Goal: Information Seeking & Learning: Learn about a topic

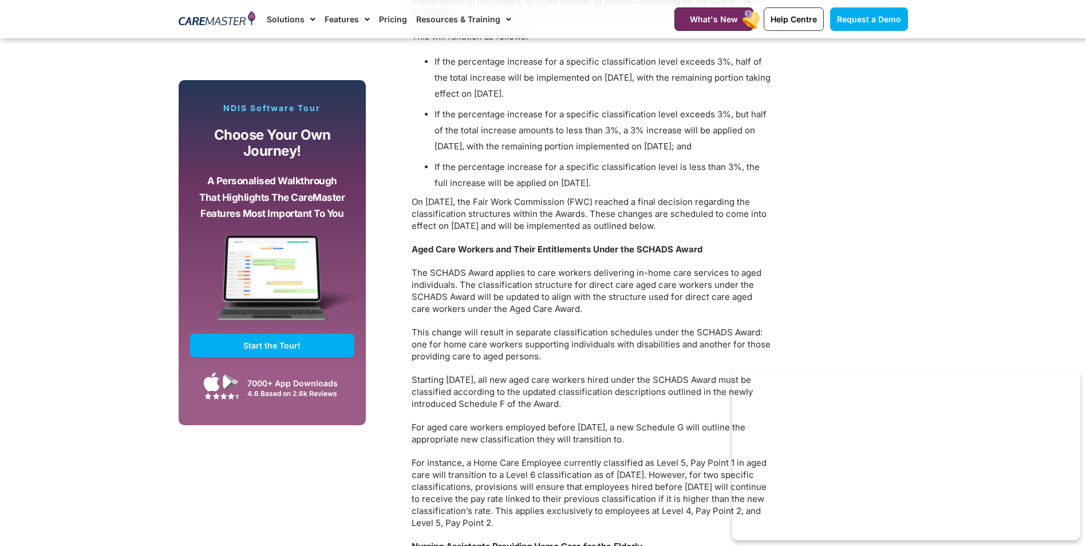
scroll to position [1144, 0]
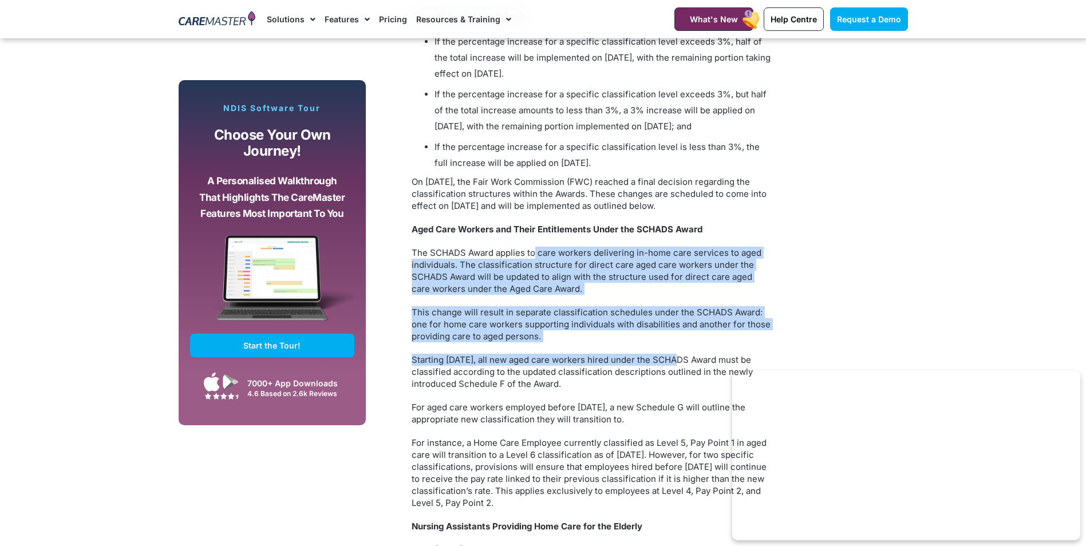
drag, startPoint x: 535, startPoint y: 238, endPoint x: 665, endPoint y: 332, distance: 160.7
click at [666, 333] on div "Are you ready for the upcoming SCHADS Award changes effective [DATE]? Is your t…" at bounding box center [591, 515] width 361 height 1906
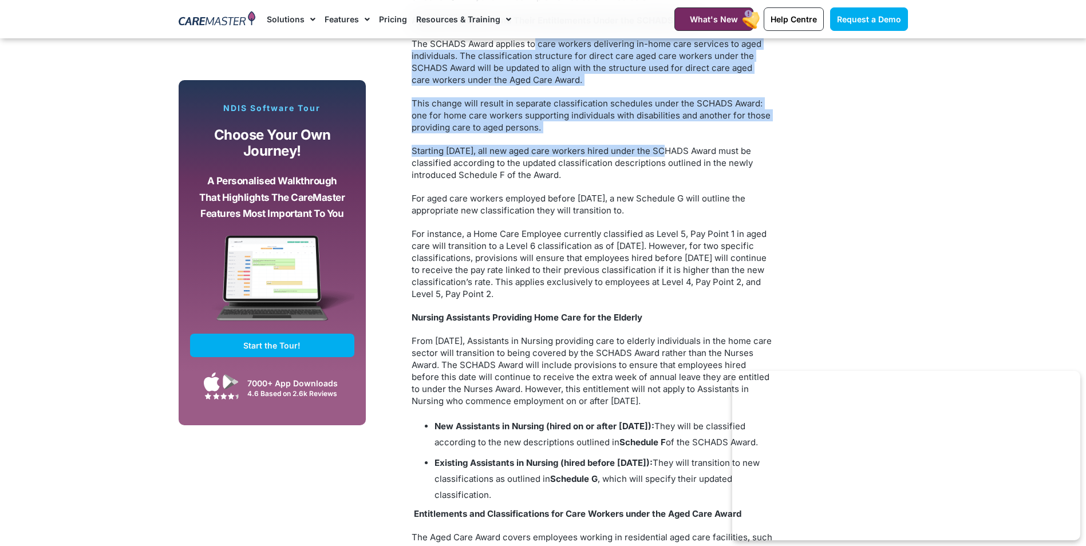
scroll to position [1373, 0]
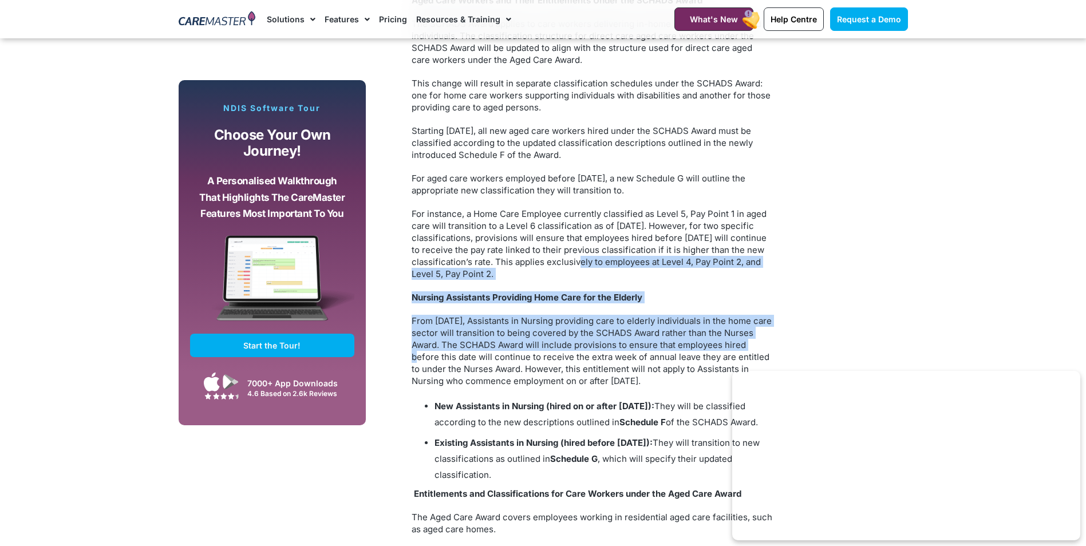
drag, startPoint x: 596, startPoint y: 248, endPoint x: 778, endPoint y: 324, distance: 196.5
click at [778, 324] on div "Are you ready for the upcoming SCHADS Award changes effective [DATE]? Is your t…" at bounding box center [592, 371] width 372 height 2125
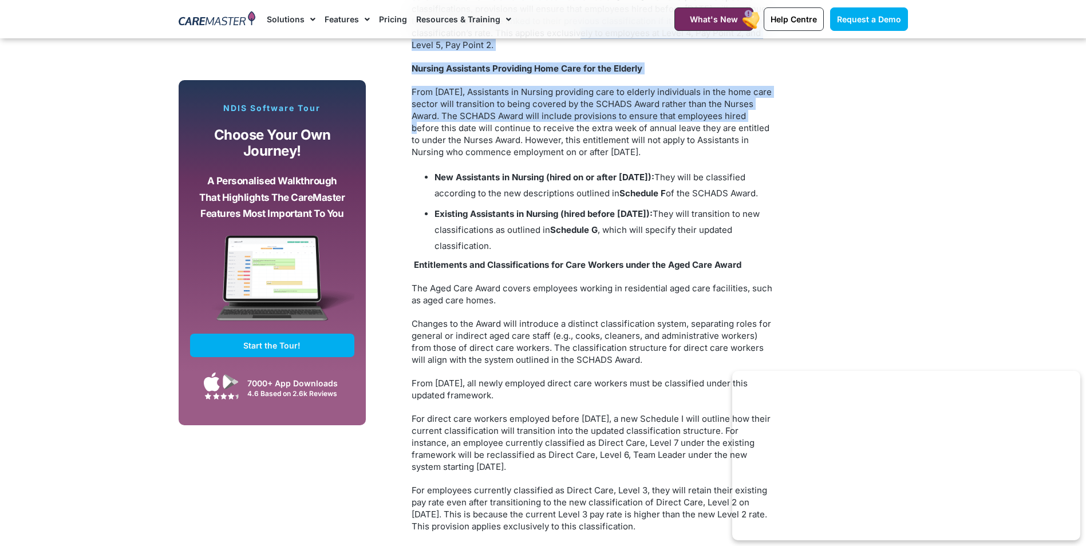
scroll to position [1659, 0]
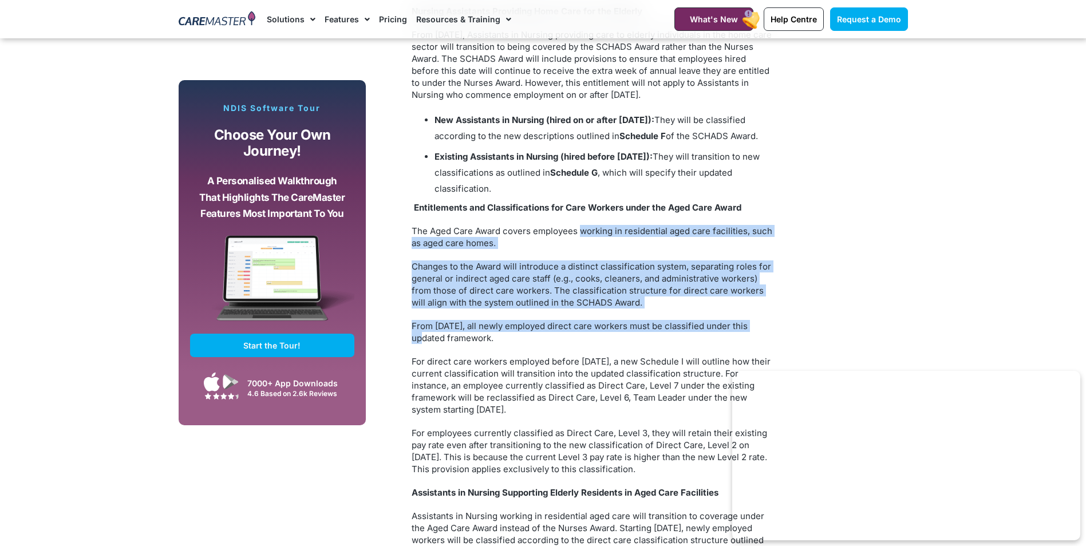
drag, startPoint x: 579, startPoint y: 228, endPoint x: 769, endPoint y: 318, distance: 210.7
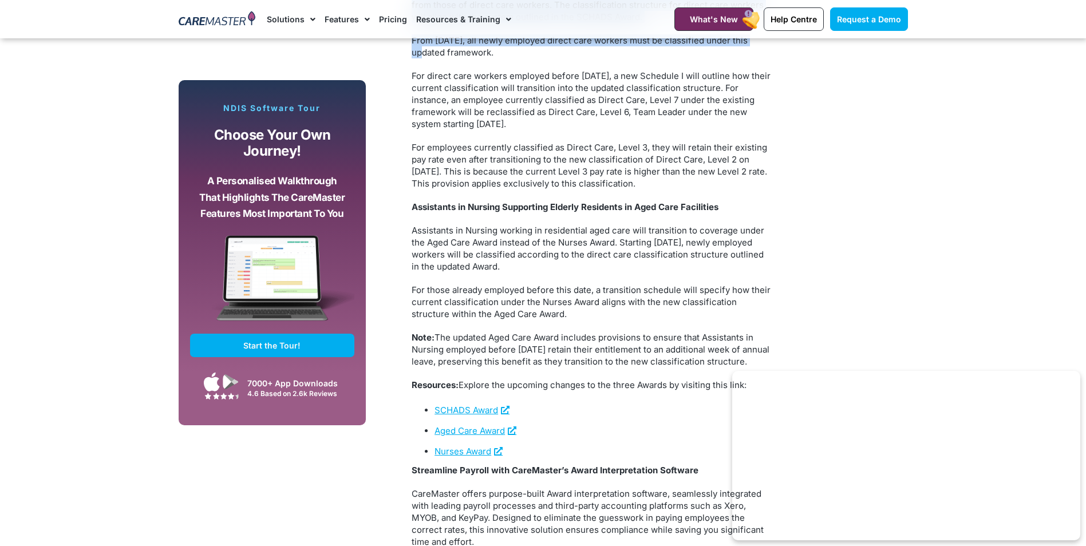
scroll to position [1946, 0]
drag, startPoint x: 446, startPoint y: 235, endPoint x: 575, endPoint y: 377, distance: 191.6
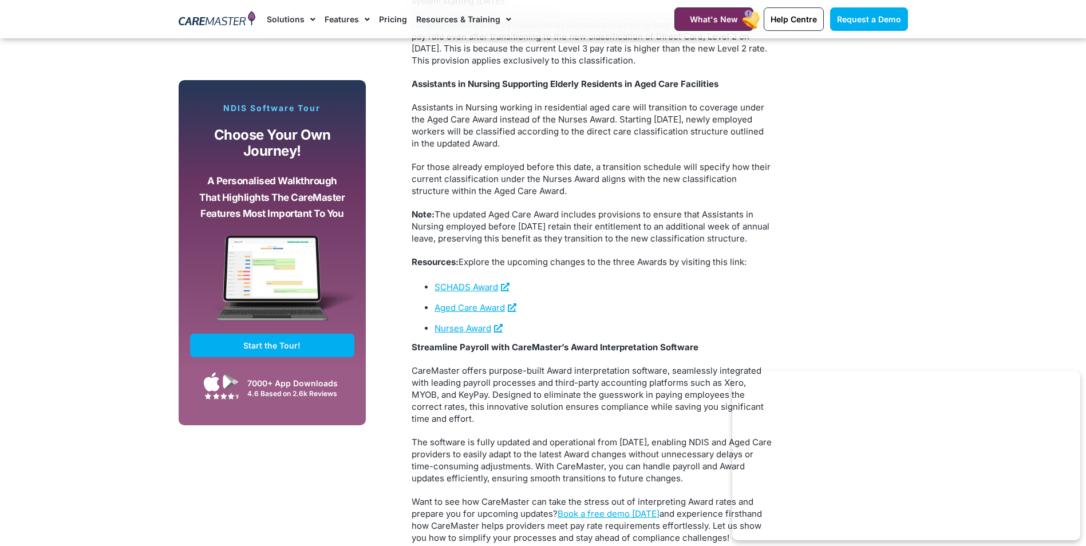
scroll to position [2003, 0]
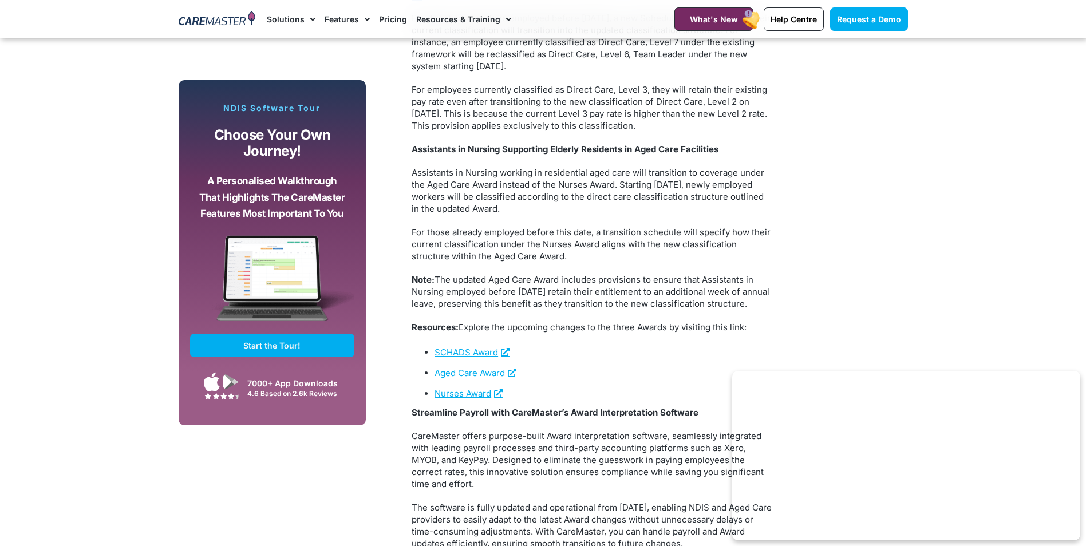
click at [224, 26] on img at bounding box center [217, 19] width 77 height 17
